Goal: Task Accomplishment & Management: Complete application form

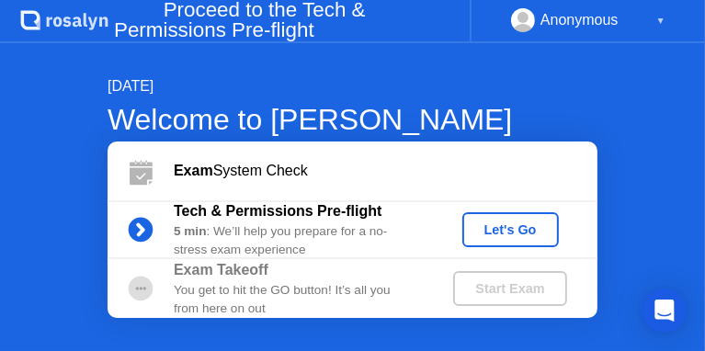
click at [27, 118] on div "[DATE] Welcome to [PERSON_NAME] Exam System Check Tech & Permissions Pre-flight…" at bounding box center [352, 197] width 705 height 308
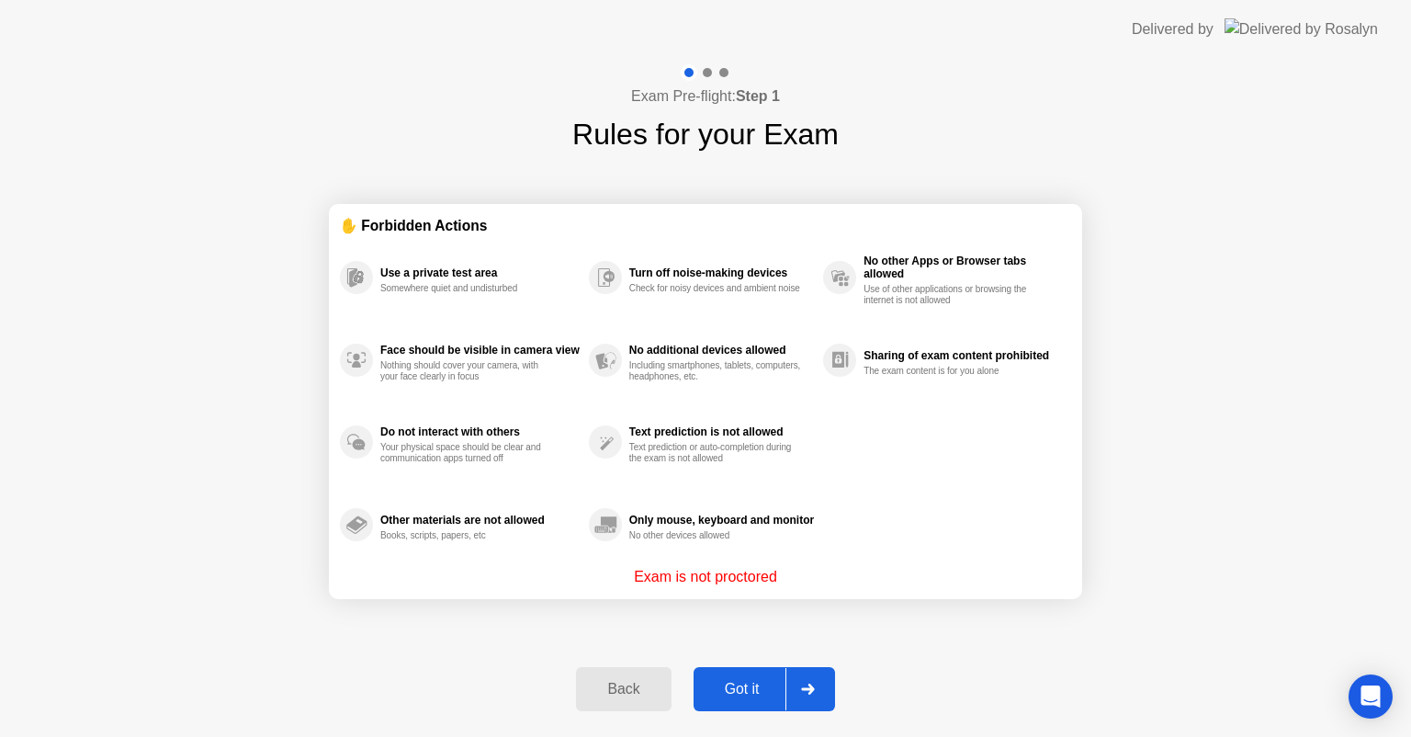
click at [757, 704] on button "Got it" at bounding box center [765, 689] width 142 height 44
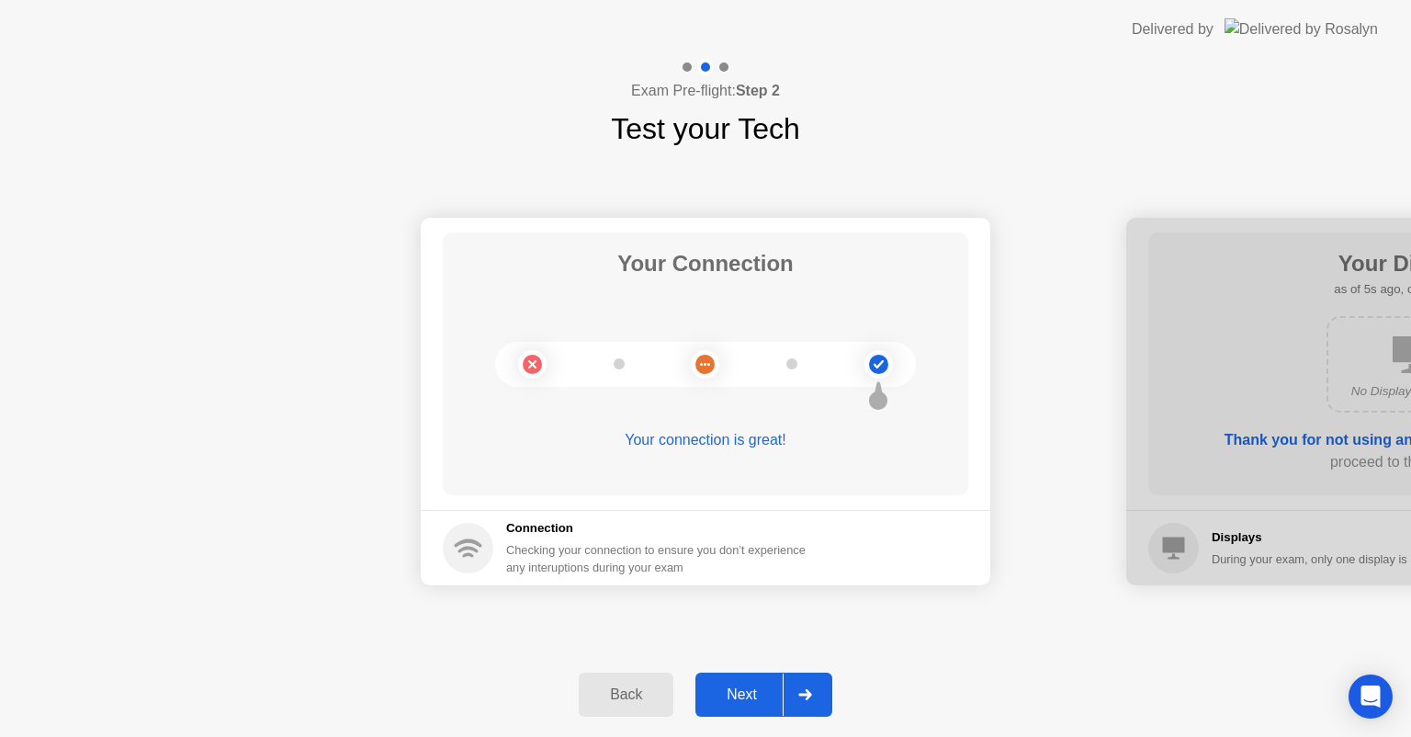
click at [730, 697] on div "Next" at bounding box center [742, 694] width 82 height 17
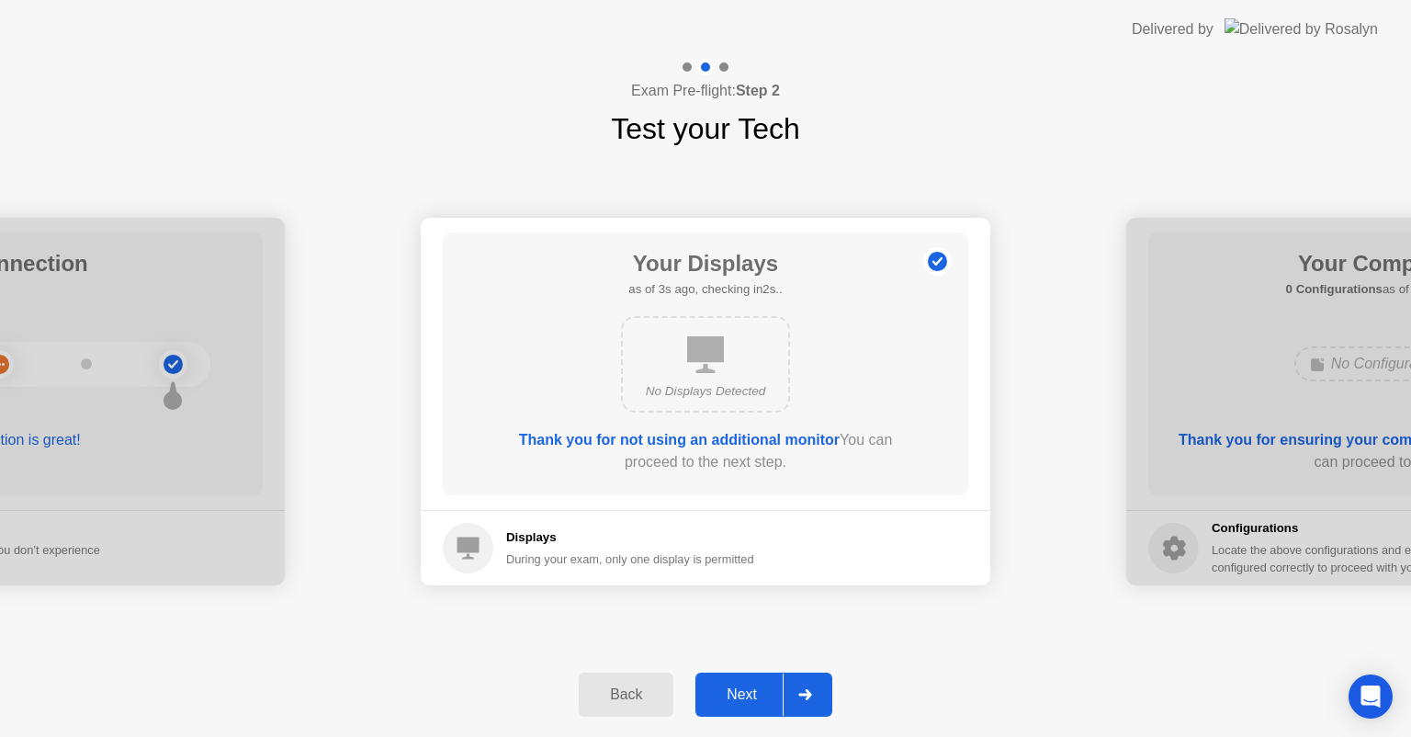
click at [741, 703] on div "Next" at bounding box center [742, 694] width 82 height 17
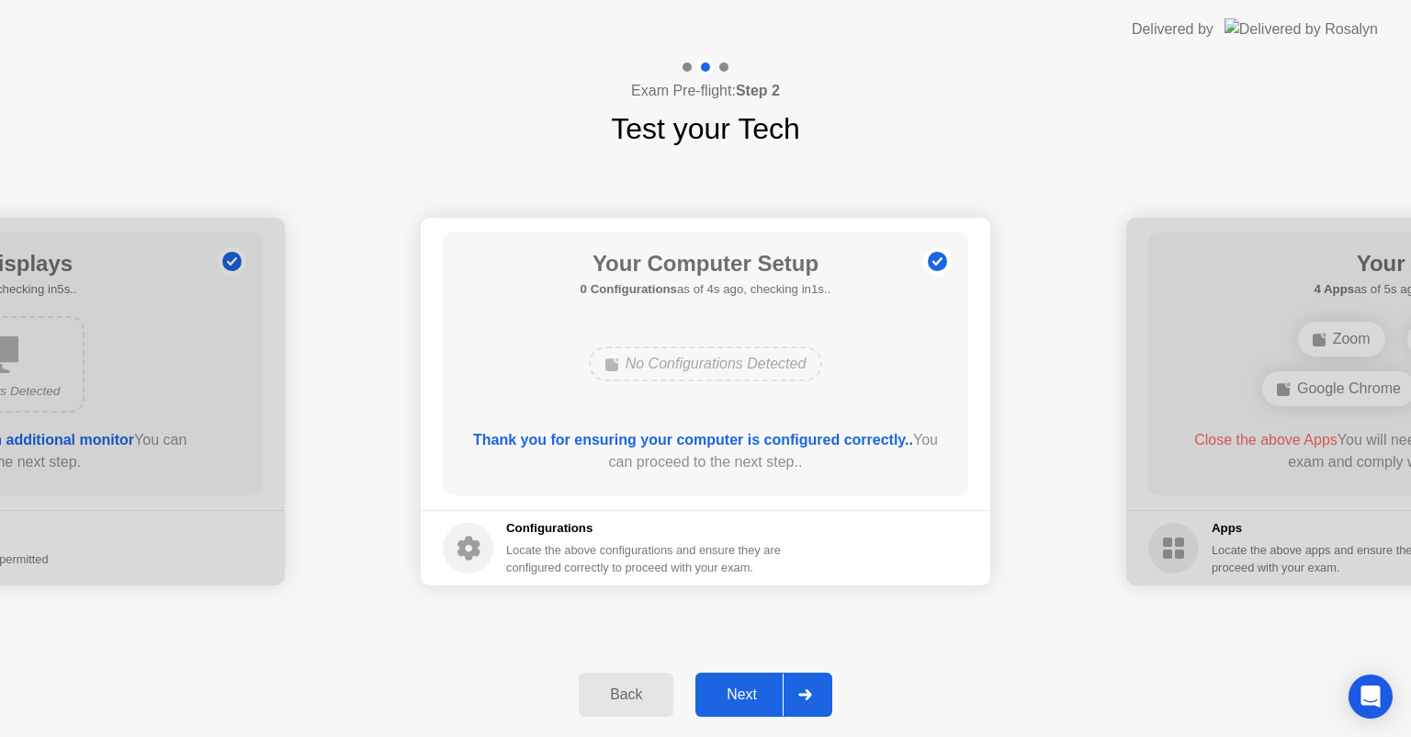
click at [741, 702] on div "Next" at bounding box center [742, 694] width 82 height 17
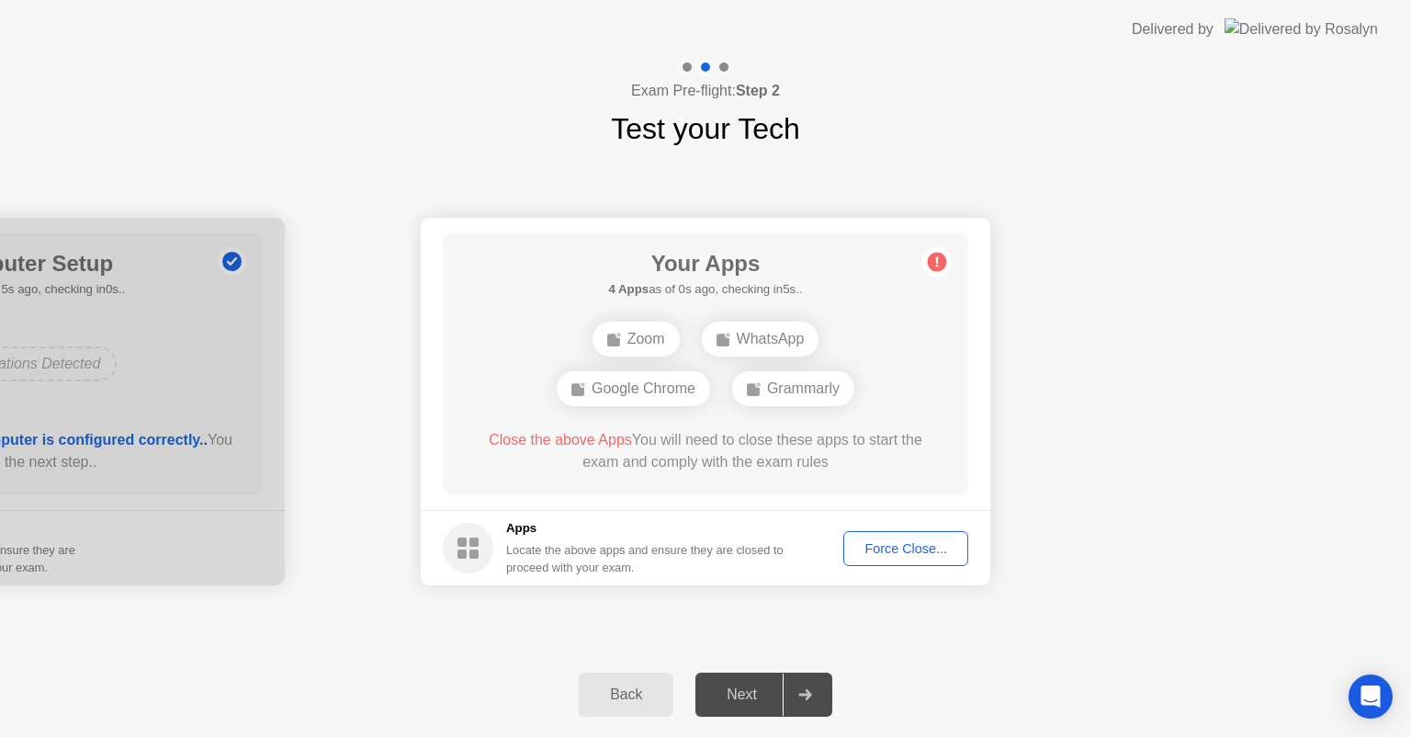
click at [622, 703] on div "Back" at bounding box center [626, 694] width 84 height 17
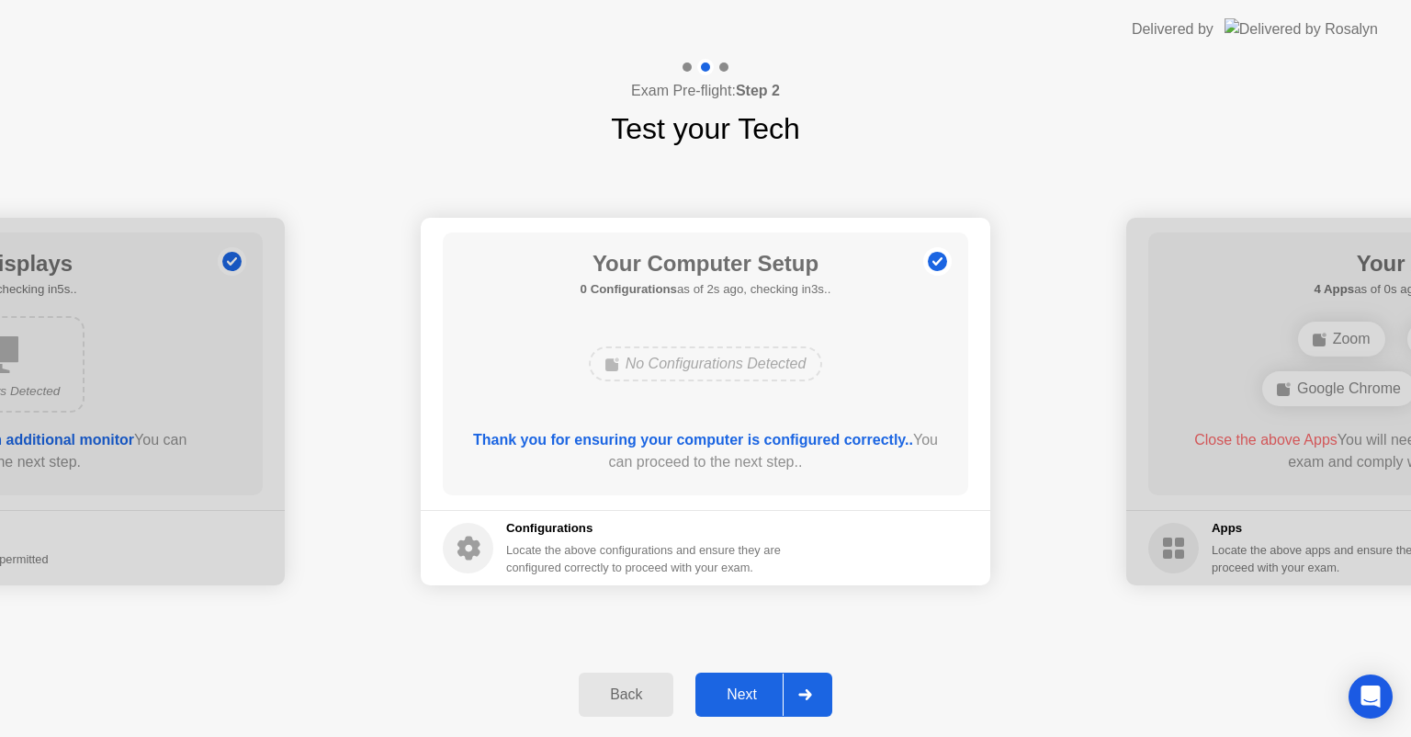
click at [794, 692] on div at bounding box center [805, 695] width 44 height 42
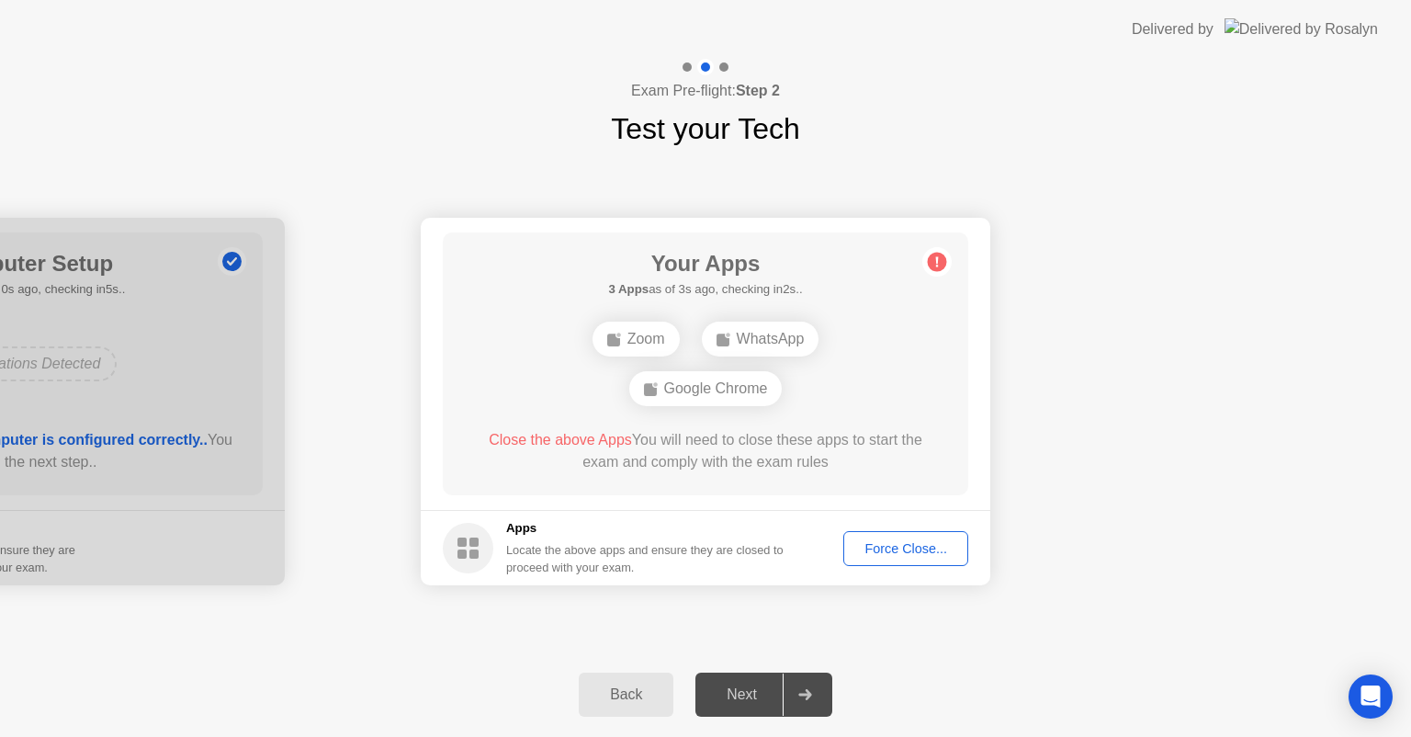
click at [614, 702] on div "Back" at bounding box center [626, 694] width 84 height 17
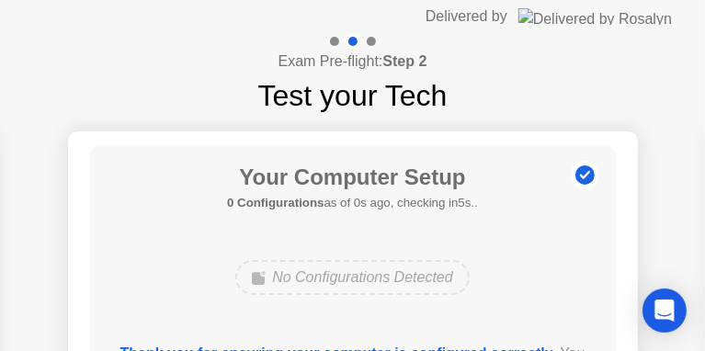
click at [153, 59] on div "Exam Pre-flight: Step 2 Test your Tech" at bounding box center [352, 75] width 705 height 85
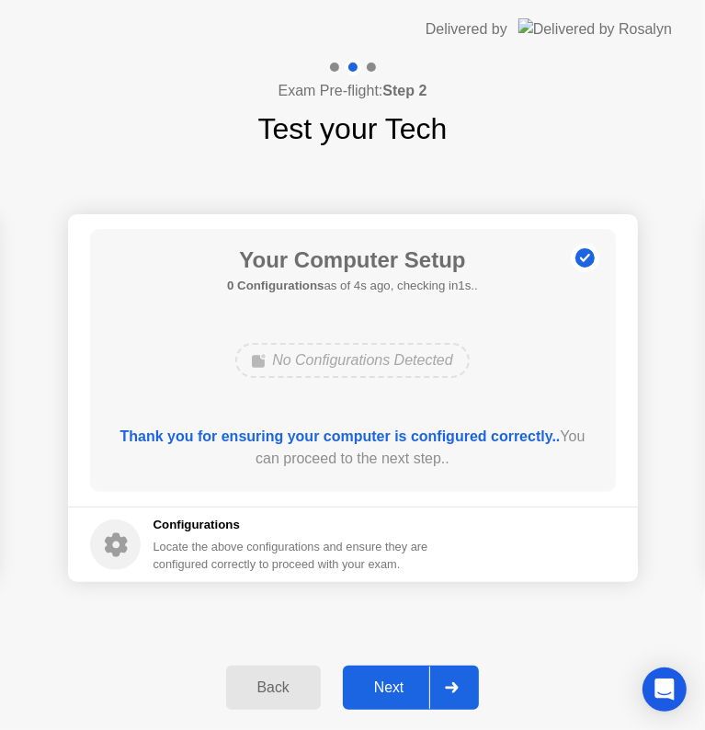
click at [386, 680] on div "Next" at bounding box center [389, 687] width 82 height 17
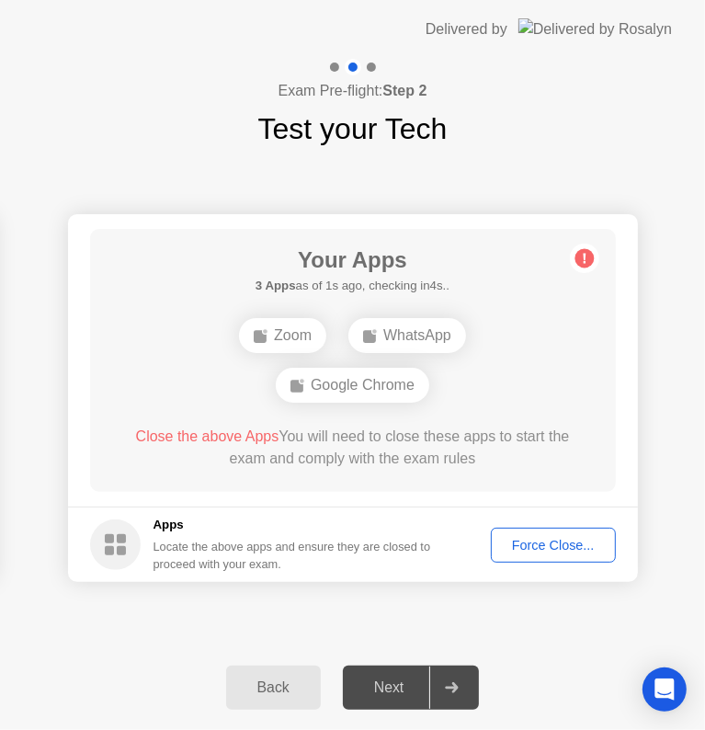
click at [266, 679] on div "Back" at bounding box center [274, 687] width 84 height 17
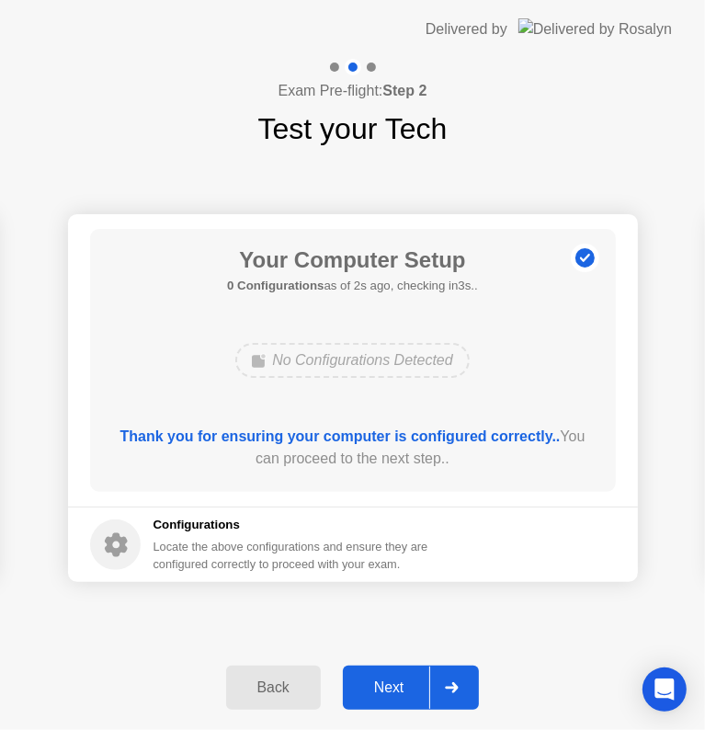
click at [425, 683] on div "Next" at bounding box center [389, 687] width 82 height 17
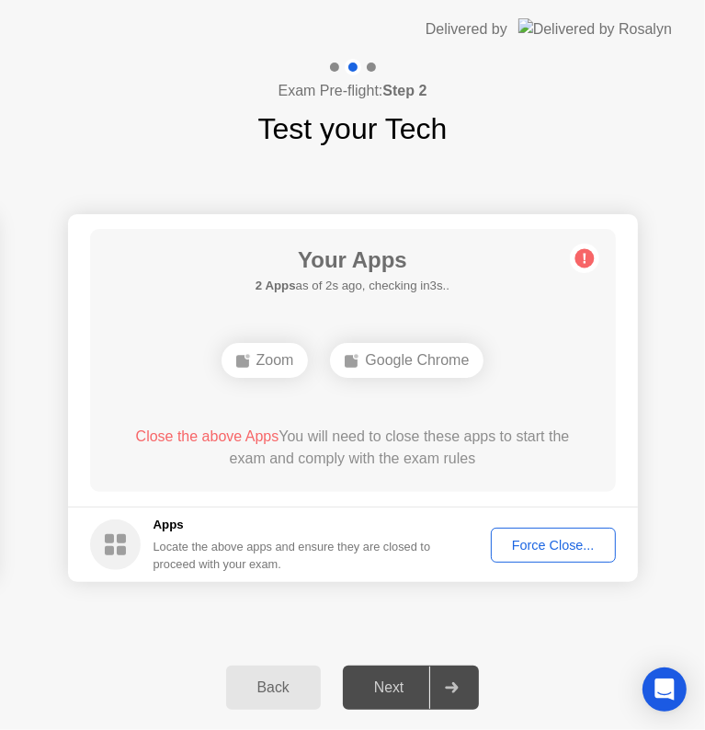
click at [261, 669] on button "Back" at bounding box center [273, 687] width 95 height 44
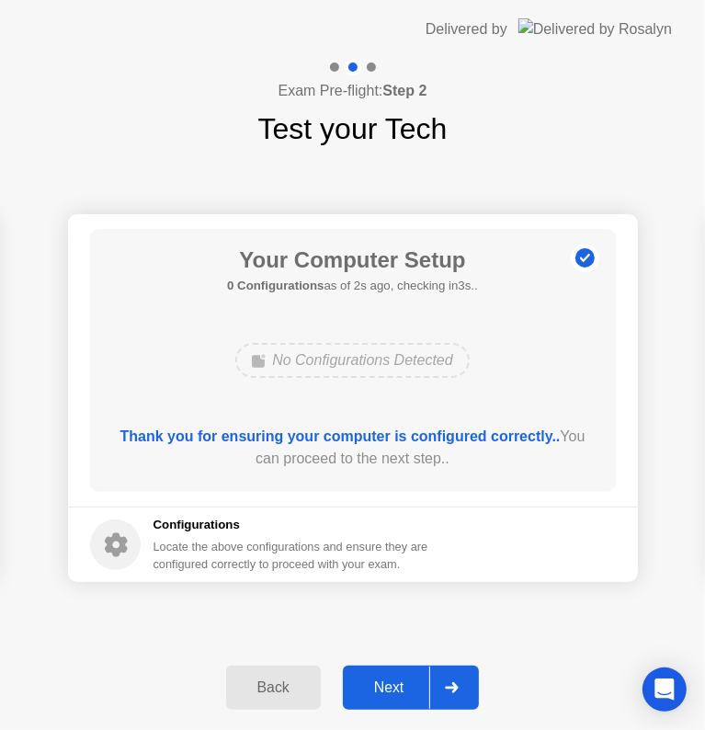
click at [298, 679] on div "Back" at bounding box center [274, 687] width 84 height 17
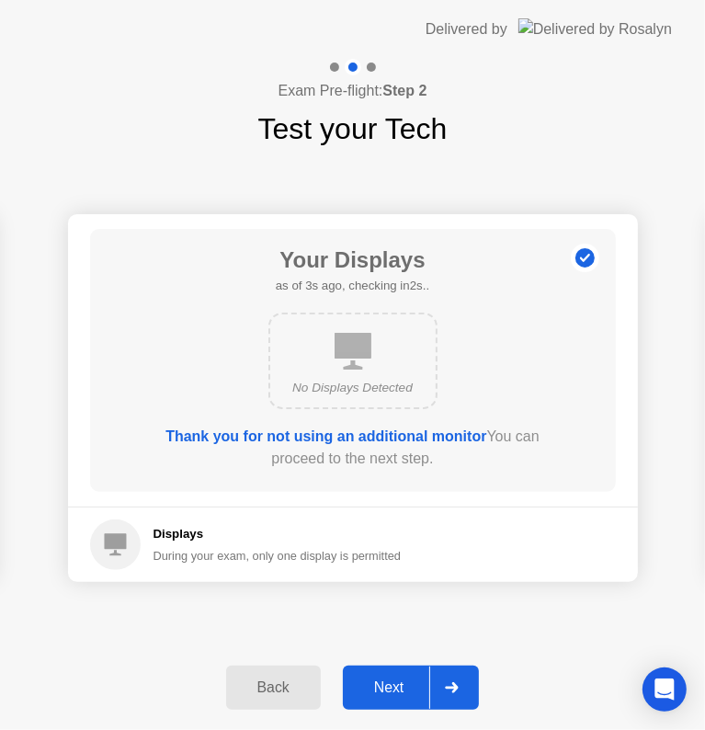
click at [391, 694] on div "Next" at bounding box center [389, 687] width 82 height 17
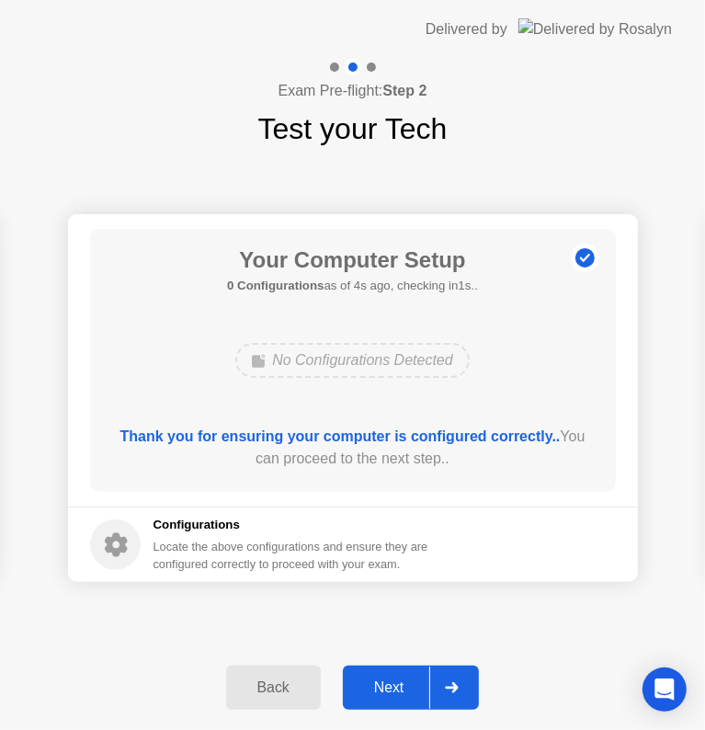
click at [391, 694] on div "Next" at bounding box center [389, 687] width 82 height 17
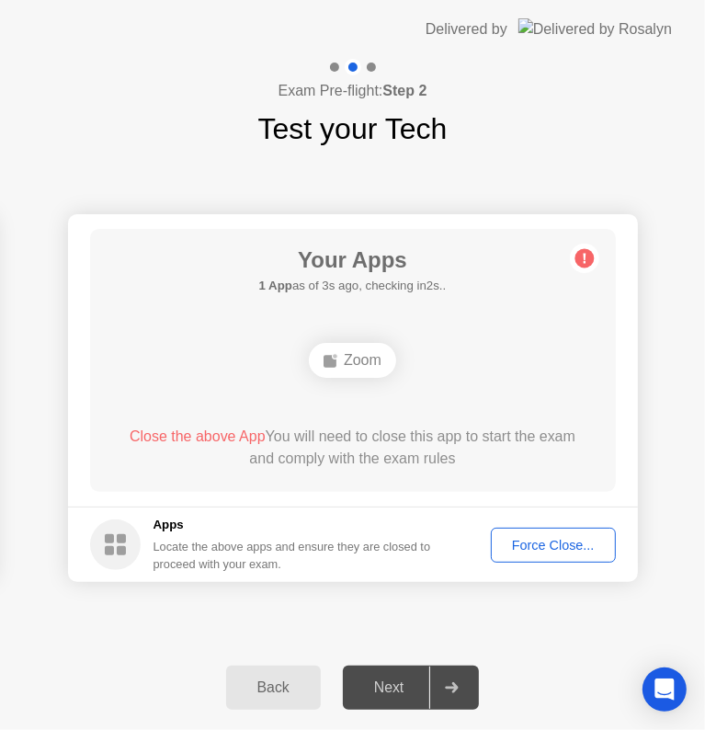
click at [403, 627] on div "Your Connection Your connection is great! Connection Checking your connection t…" at bounding box center [352, 398] width 705 height 494
click at [452, 687] on icon at bounding box center [452, 687] width 13 height 11
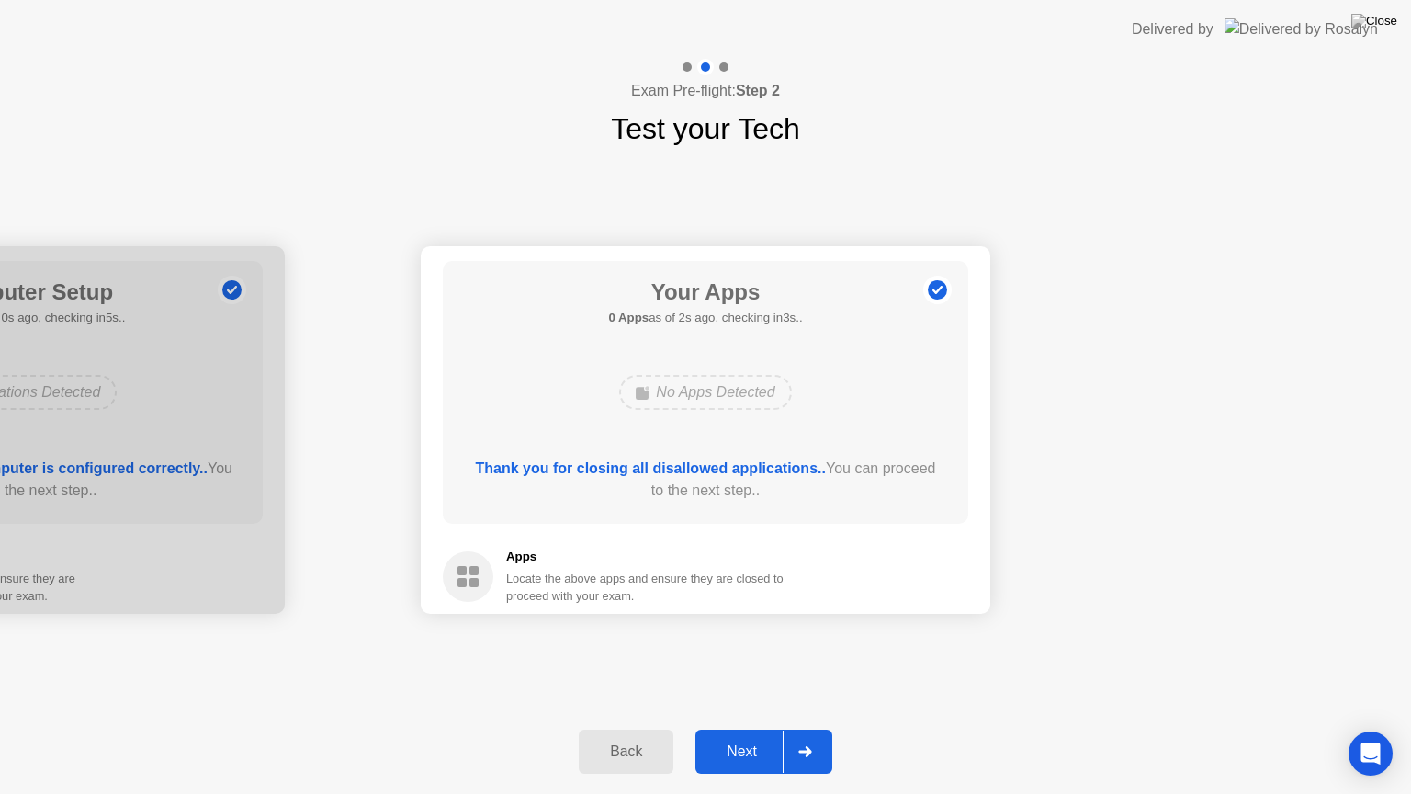
click at [741, 736] on div "Next" at bounding box center [742, 751] width 82 height 17
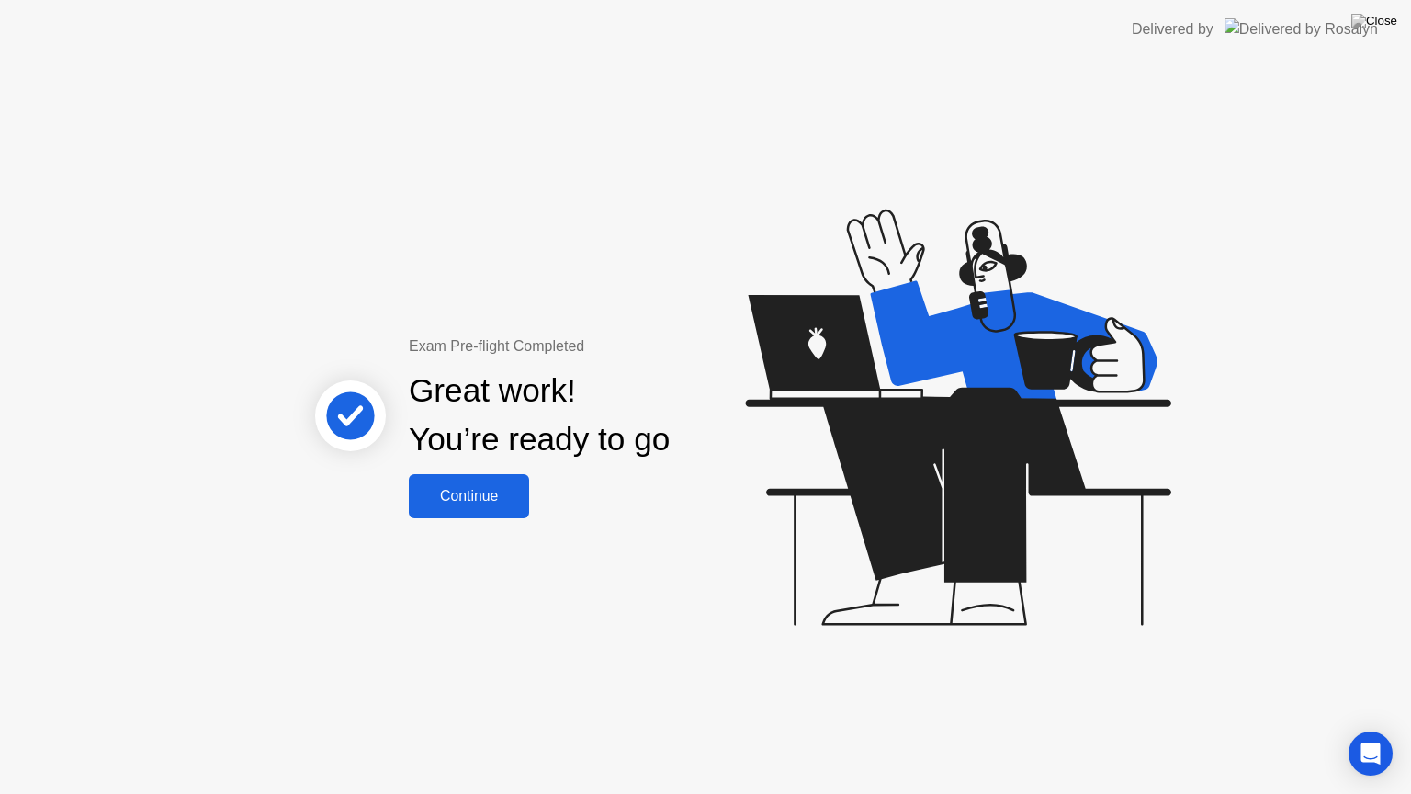
click at [456, 507] on button "Continue" at bounding box center [469, 496] width 120 height 44
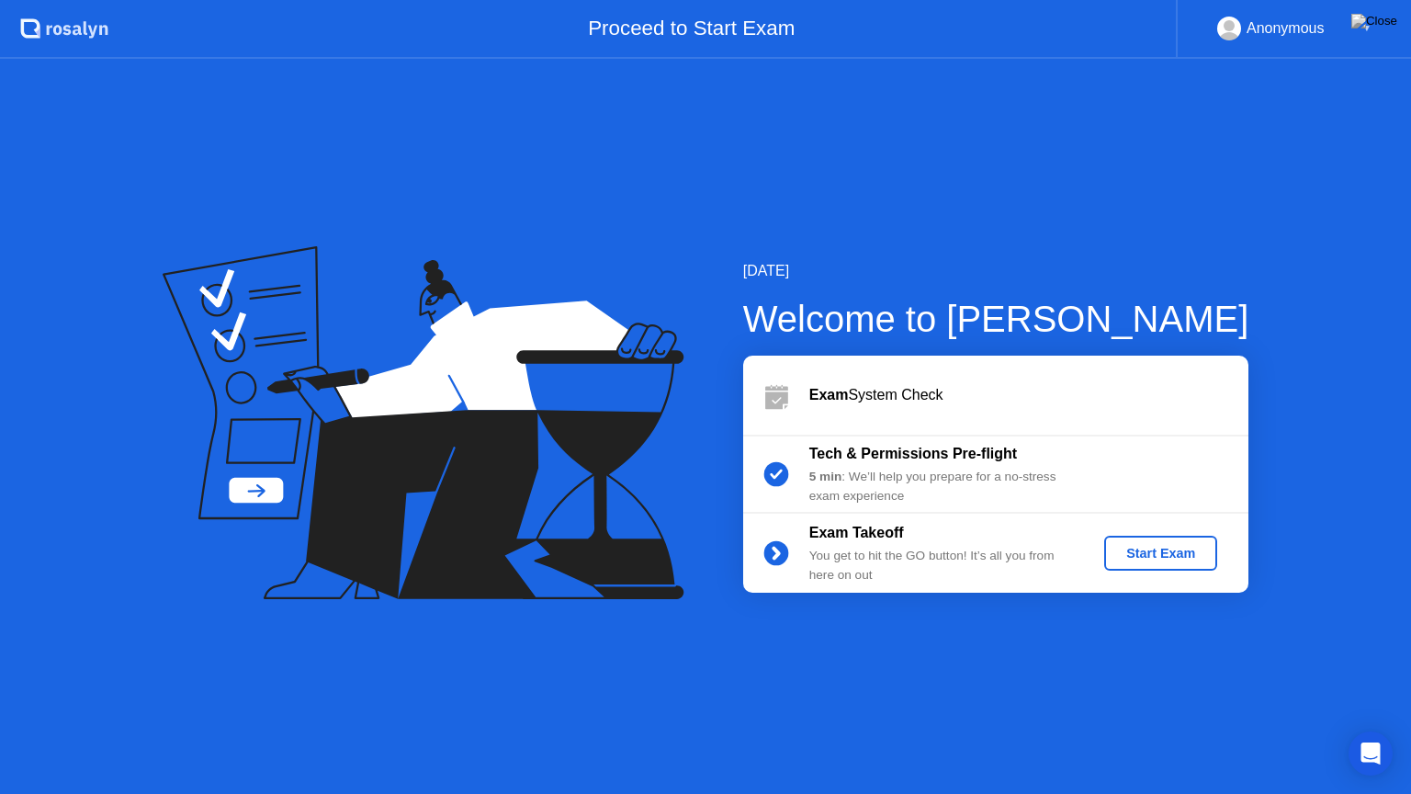
click at [1177, 558] on div "Start Exam" at bounding box center [1161, 553] width 98 height 15
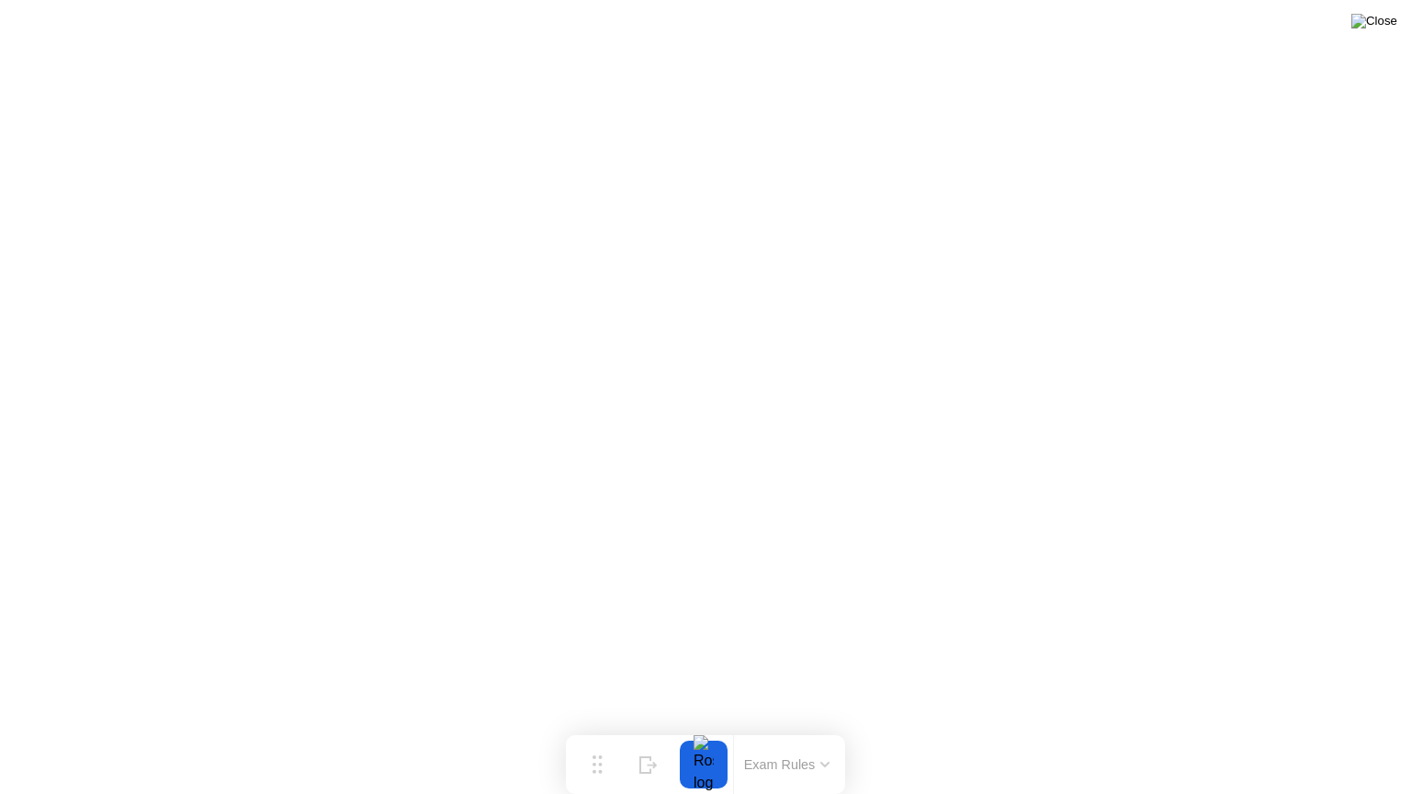
click at [1390, 15] on img at bounding box center [1375, 21] width 46 height 15
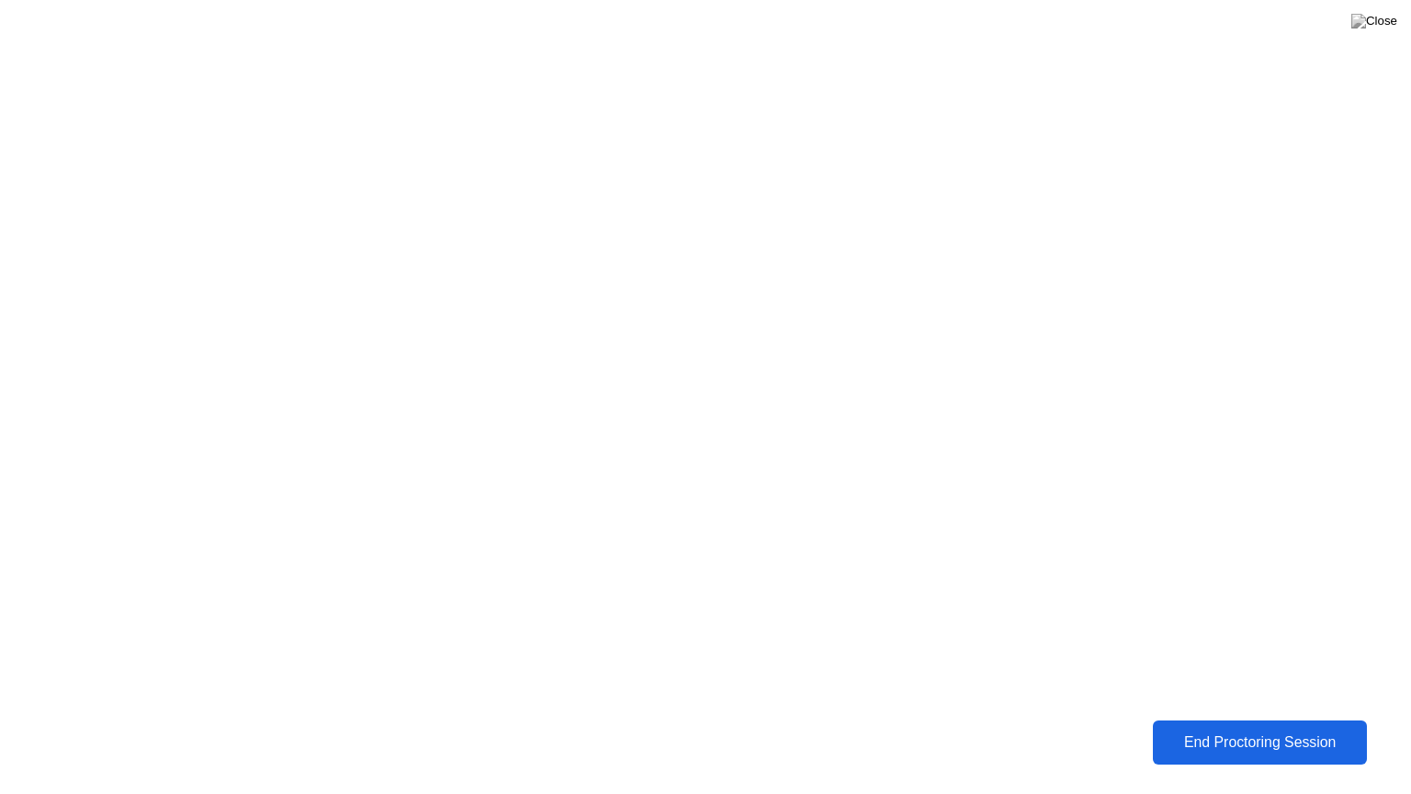
click at [1244, 736] on div "End Proctoring Session" at bounding box center [1260, 742] width 203 height 17
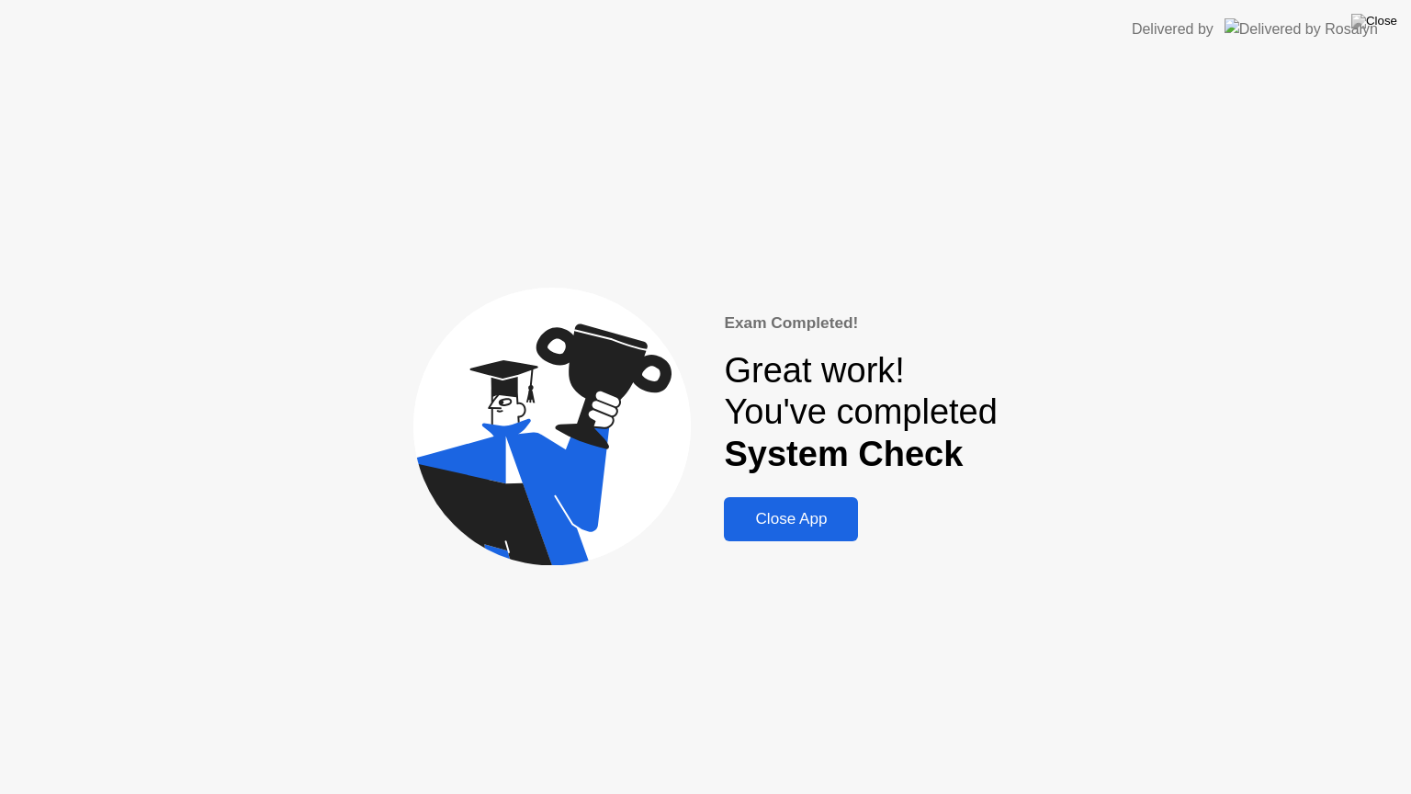
click at [794, 522] on div "Close App" at bounding box center [791, 519] width 123 height 18
